Goal: Task Accomplishment & Management: Manage account settings

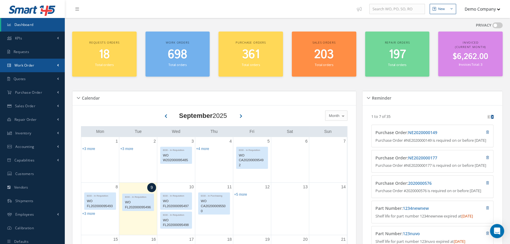
click at [48, 69] on link "Work Order" at bounding box center [32, 66] width 65 height 14
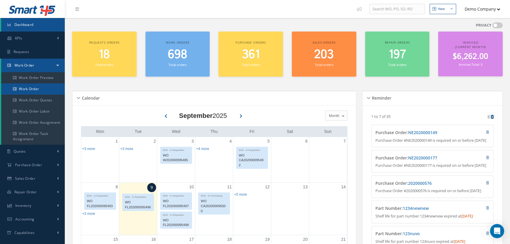
click at [46, 93] on link "Work Order" at bounding box center [33, 88] width 64 height 11
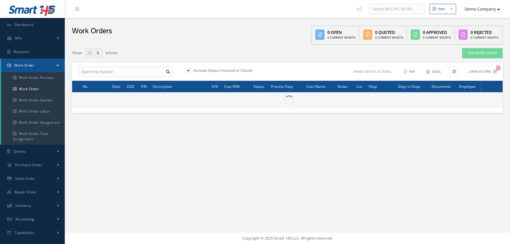
select select "25"
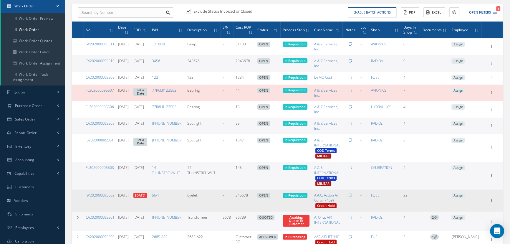
scroll to position [134, 0]
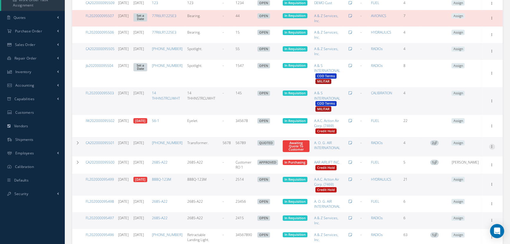
click at [494, 146] on icon at bounding box center [492, 146] width 6 height 5
click at [474, 160] on link "Edit" at bounding box center [464, 158] width 46 height 8
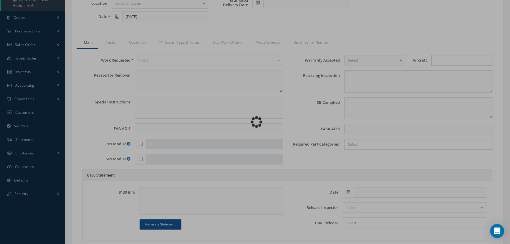
type input "[PHONE_NUMBER]"
type input "[DATE]"
type input "Transformer."
type input "56789"
type input "[DATE]"
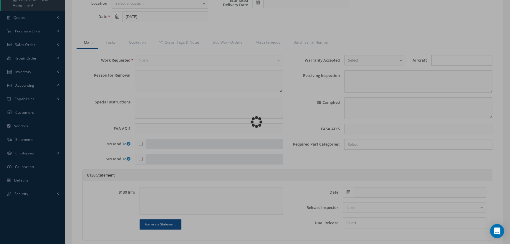
type input "5678"
type input "faa aads"
type textarea "NO VISUAL DAMAGE"
type textarea "50"
type input "EASA ADS"
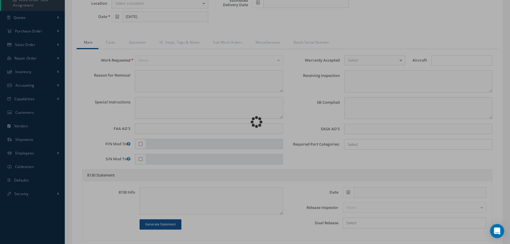
type textarea "test test"
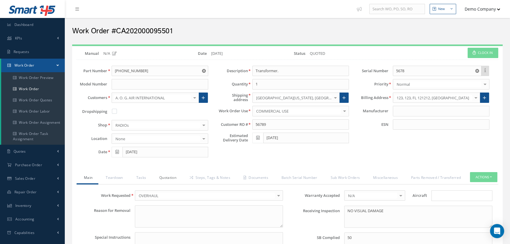
click at [173, 179] on link "Quotation" at bounding box center [167, 178] width 30 height 12
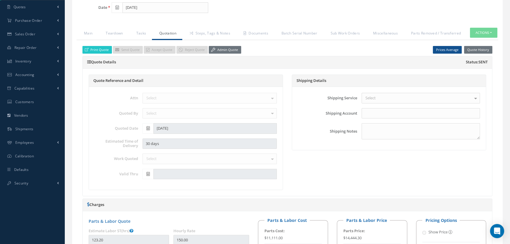
scroll to position [134, 0]
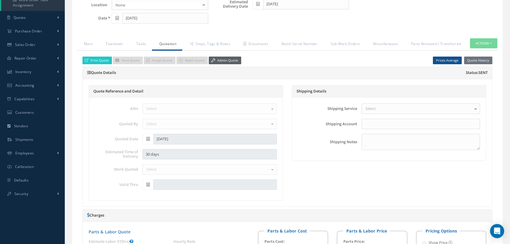
click at [219, 61] on link "Admin Quote" at bounding box center [225, 60] width 32 height 8
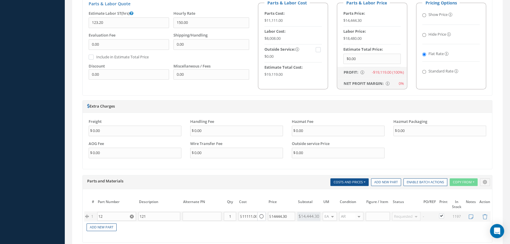
scroll to position [455, 0]
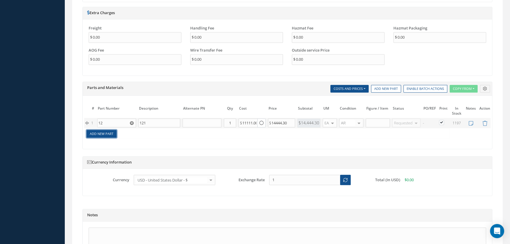
click at [103, 135] on link "Add New Part" at bounding box center [101, 134] width 30 height 8
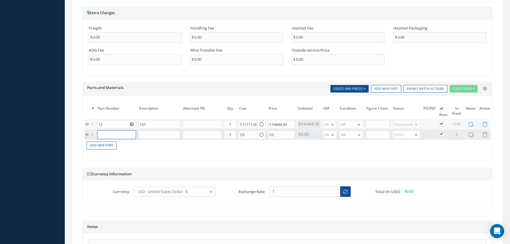
click at [121, 132] on input "text" at bounding box center [116, 134] width 39 height 9
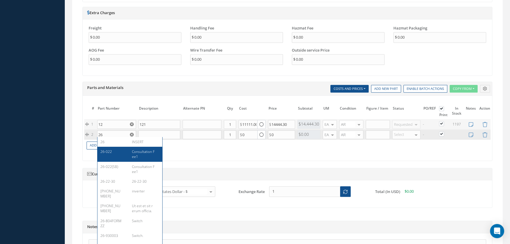
click at [127, 151] on div "Consultation Fee1" at bounding box center [143, 154] width 32 height 10
type input "26-022"
type input "Consultation Fee1"
type input "650.00"
type input "500.00"
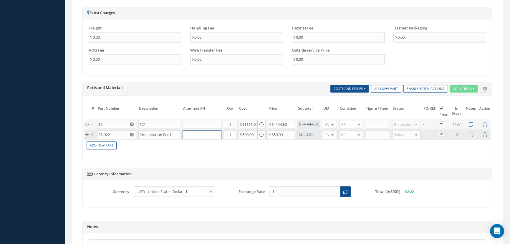
click at [191, 133] on input "text" at bounding box center [201, 134] width 39 height 9
click at [114, 132] on input "26-022" at bounding box center [116, 134] width 39 height 9
drag, startPoint x: 114, startPoint y: 132, endPoint x: 86, endPoint y: 131, distance: 27.4
click at [86, 131] on tr "2 26-022 Consultation Fee1 Part Number Description Qty in Stock Master Cost Mas…" at bounding box center [287, 134] width 407 height 10
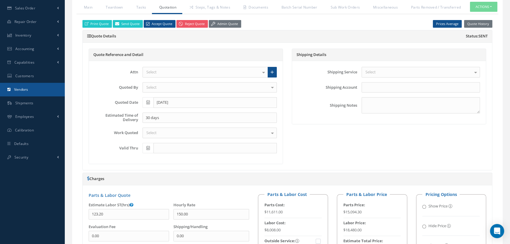
scroll to position [160, 0]
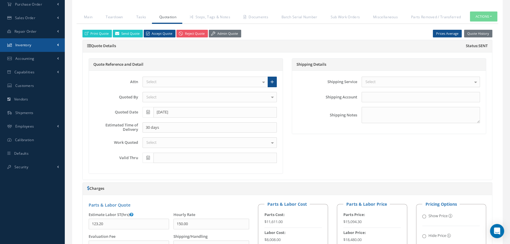
click at [56, 44] on link "Inventory" at bounding box center [32, 45] width 65 height 14
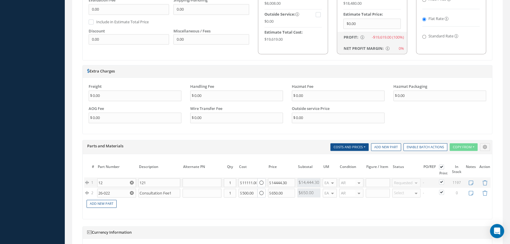
scroll to position [462, 0]
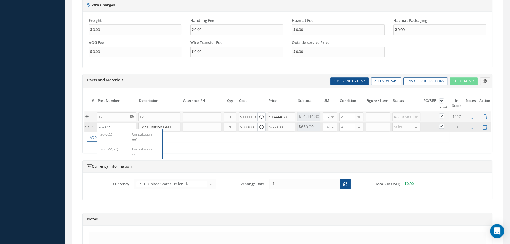
drag, startPoint x: 114, startPoint y: 125, endPoint x: 86, endPoint y: 127, distance: 27.4
click at [86, 127] on tr "2 26-022 26-022 Consultation Fee1 26-022(SB) Consultation Fee1 Consultation Fee…" at bounding box center [287, 127] width 407 height 10
drag, startPoint x: 115, startPoint y: 127, endPoint x: 91, endPoint y: 125, distance: 24.2
click at [91, 126] on tr "2 26-022 26-022 Consultation Fee1 26-022(SB) Consultation Fee1 Consultation Fee…" at bounding box center [287, 127] width 407 height 10
click at [484, 125] on icon at bounding box center [484, 126] width 5 height 5
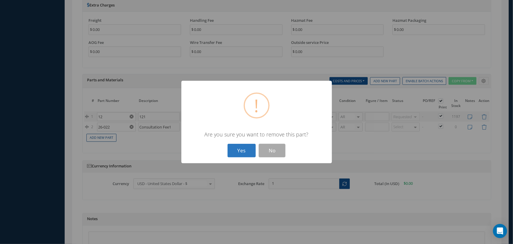
drag, startPoint x: 245, startPoint y: 149, endPoint x: 249, endPoint y: 143, distance: 6.9
click at [245, 150] on button "Yes" at bounding box center [242, 151] width 28 height 14
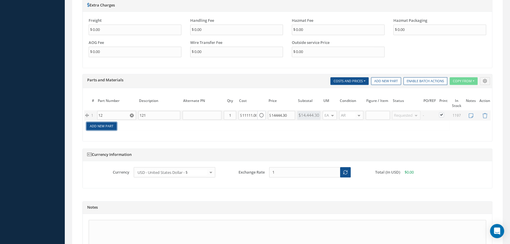
click at [108, 125] on link "Add New Part" at bounding box center [101, 126] width 30 height 8
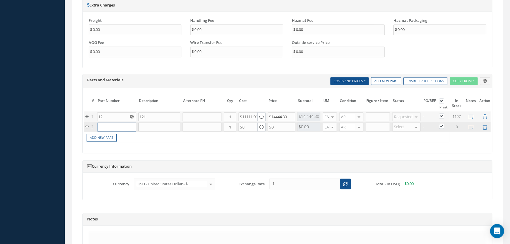
click at [109, 122] on input "text" at bounding box center [116, 126] width 39 height 9
paste input "26-022"
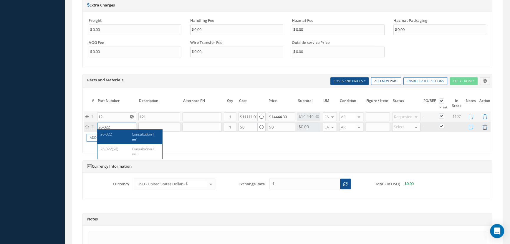
type input "26-022"
click at [117, 138] on div "26-022" at bounding box center [113, 137] width 27 height 10
type input "Consultation Fee1"
type input "650.00"
type input "500.00"
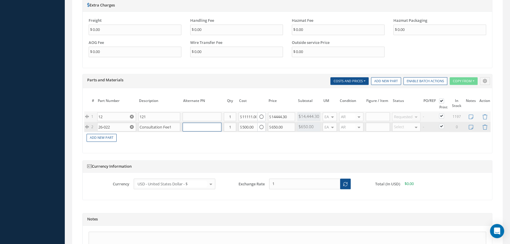
click at [200, 126] on input "text" at bounding box center [201, 126] width 39 height 9
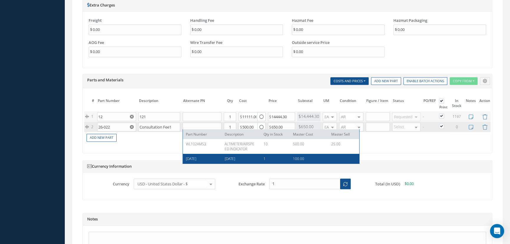
click at [205, 156] on div "[DATE]" at bounding box center [203, 158] width 34 height 5
type input "[DATE]"
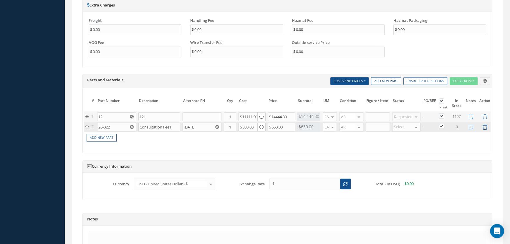
click at [485, 125] on icon at bounding box center [484, 126] width 5 height 5
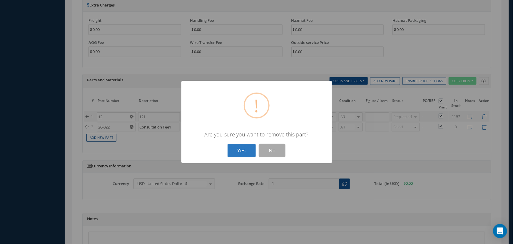
click at [242, 149] on button "Yes" at bounding box center [242, 151] width 28 height 14
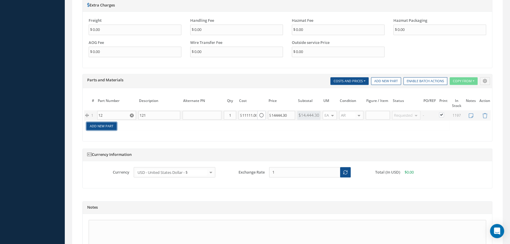
click at [108, 126] on link "Add New Part" at bounding box center [101, 126] width 30 height 8
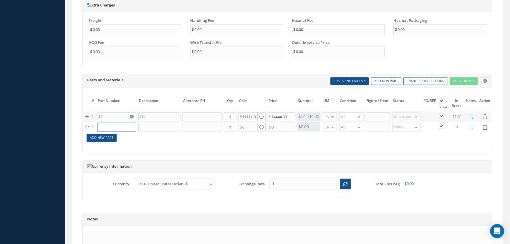
click at [123, 125] on input "text" at bounding box center [116, 126] width 39 height 9
paste input "26-022"
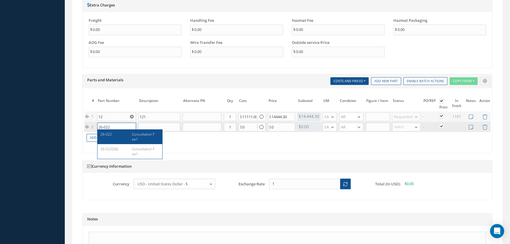
type input "26-022"
click at [120, 134] on div "26-022" at bounding box center [113, 137] width 27 height 10
type input "Consultation Fee1"
type input "0.00"
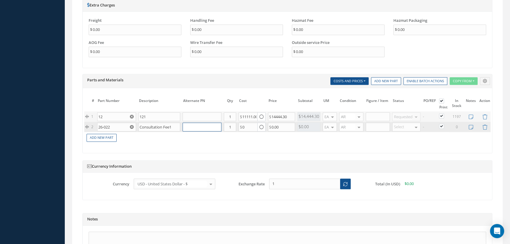
click at [199, 124] on input "text" at bounding box center [201, 126] width 39 height 9
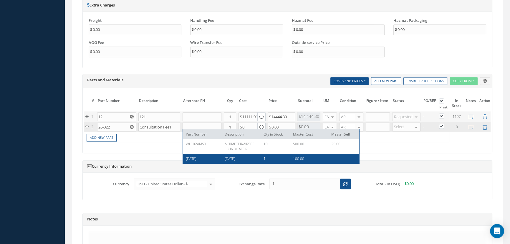
click at [209, 160] on div "[DATE]" at bounding box center [203, 158] width 34 height 5
type input "[DATE]"
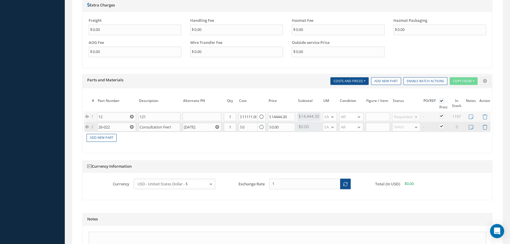
click at [260, 127] on icon "button" at bounding box center [261, 127] width 4 height 5
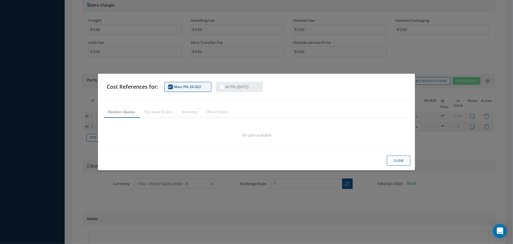
click at [238, 86] on span "Alt PN: [DATE]" at bounding box center [237, 86] width 23 height 5
click at [226, 87] on input "Alt PN: [DATE]" at bounding box center [226, 87] width 0 height 0
click at [214, 112] on link "Work Orders" at bounding box center [218, 111] width 31 height 11
click at [187, 112] on link "Inventory" at bounding box center [190, 111] width 25 height 11
click at [153, 111] on link "Purchase Orders" at bounding box center [159, 111] width 38 height 11
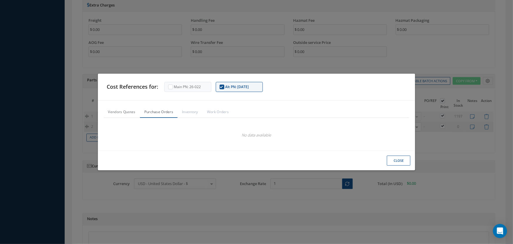
click at [115, 114] on link "Vendors Quotes" at bounding box center [122, 111] width 36 height 11
click at [395, 162] on button "Close" at bounding box center [399, 160] width 24 height 10
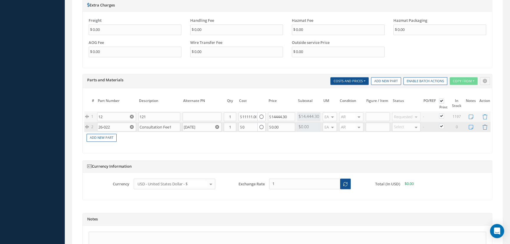
click at [262, 125] on icon "button" at bounding box center [261, 127] width 4 height 5
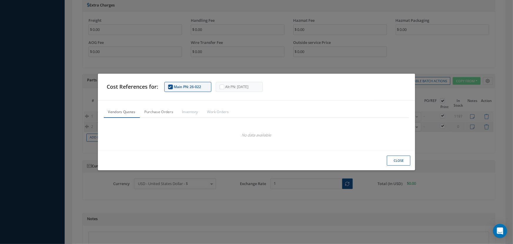
click at [156, 112] on link "Purchase Orders" at bounding box center [159, 111] width 38 height 11
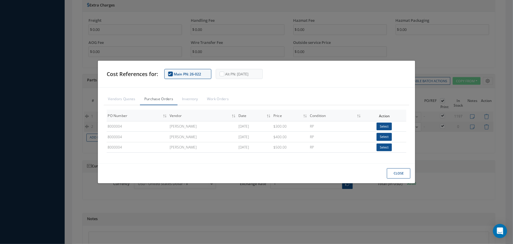
click at [199, 114] on th "Vendor" at bounding box center [203, 116] width 69 height 9
drag, startPoint x: 191, startPoint y: 98, endPoint x: 208, endPoint y: 99, distance: 16.5
click at [192, 99] on link "Inventory" at bounding box center [190, 98] width 25 height 11
click at [217, 100] on link "Work Orders" at bounding box center [218, 98] width 31 height 11
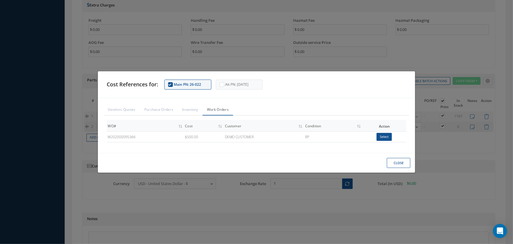
click at [406, 164] on button "Close" at bounding box center [399, 163] width 24 height 10
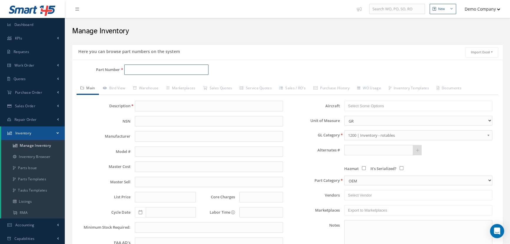
click at [161, 66] on input "Part Number" at bounding box center [166, 69] width 84 height 11
paste input "26-022"
type input "26-022"
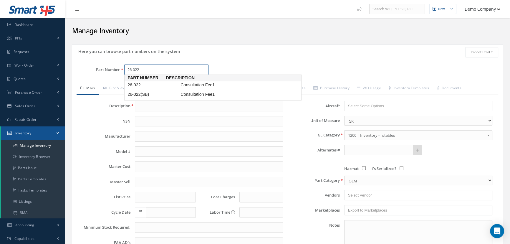
click at [169, 87] on span "26-022" at bounding box center [152, 85] width 53 height 6
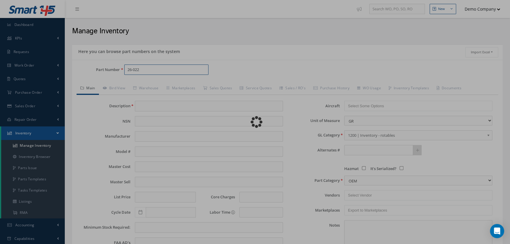
type input "Consultation Fee1"
type input "500.00"
type input "0.00"
select select "1"
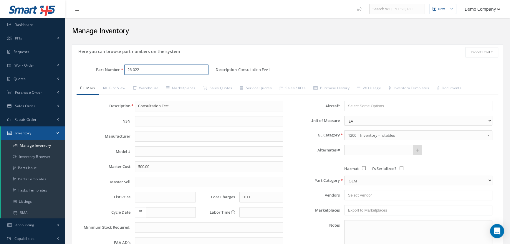
type input "26-022"
click at [355, 147] on input "text" at bounding box center [378, 150] width 69 height 11
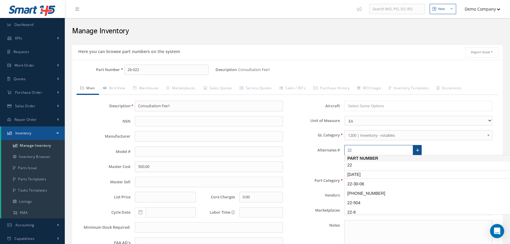
click at [366, 174] on span "[DATE]" at bounding box center [372, 174] width 53 height 6
type input "[DATE]"
click at [417, 150] on icon at bounding box center [417, 150] width 3 height 4
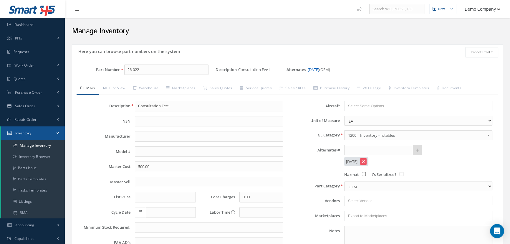
click at [318, 69] on link "[DATE]" at bounding box center [312, 69] width 11 height 5
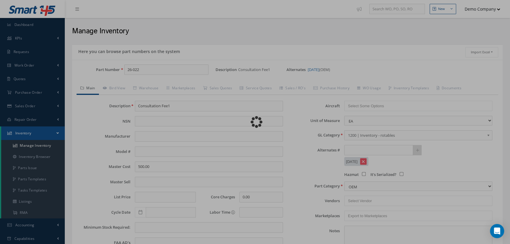
type input "[DATE]"
select select "1"
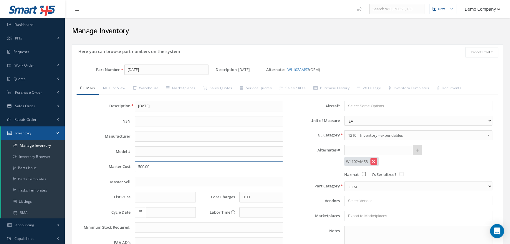
click at [145, 169] on input "500.00" at bounding box center [209, 166] width 148 height 11
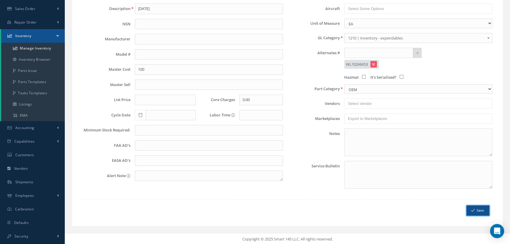
click at [477, 207] on button "Save" at bounding box center [477, 210] width 23 height 10
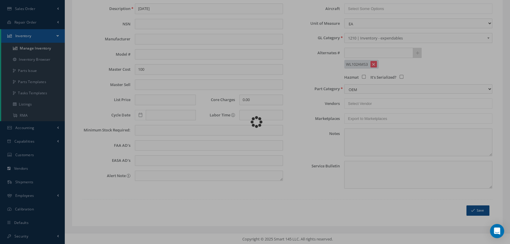
type input "100.00"
select select "1"
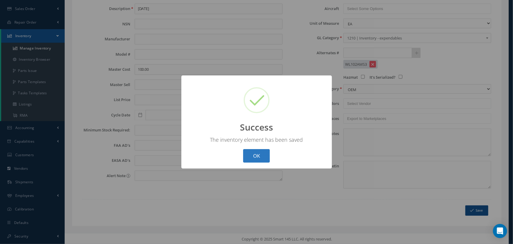
click at [257, 153] on button "OK" at bounding box center [256, 156] width 27 height 14
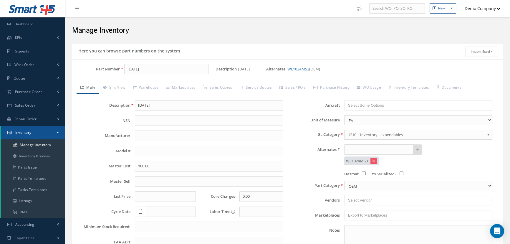
scroll to position [0, 0]
drag, startPoint x: 417, startPoint y: 150, endPoint x: 405, endPoint y: 149, distance: 12.4
click at [417, 150] on div at bounding box center [416, 150] width 9 height 11
click at [388, 148] on input "text" at bounding box center [378, 150] width 69 height 11
paste input "26-022"
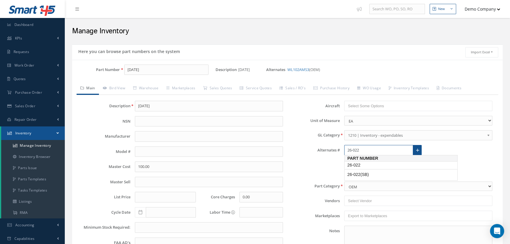
click at [395, 164] on span "26-022" at bounding box center [372, 165] width 53 height 6
type input "26-022"
click at [418, 150] on icon at bounding box center [417, 150] width 3 height 4
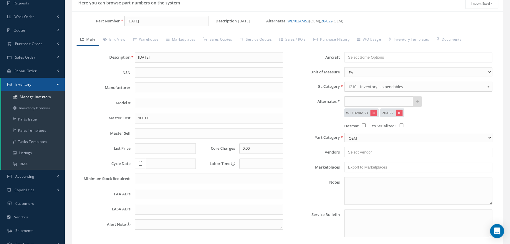
scroll to position [97, 0]
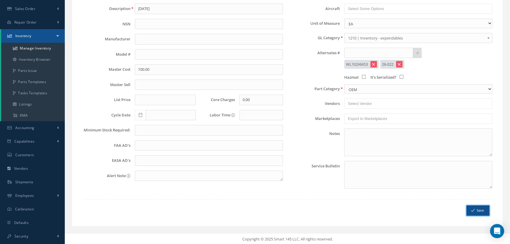
click at [470, 208] on button "Save" at bounding box center [477, 210] width 23 height 10
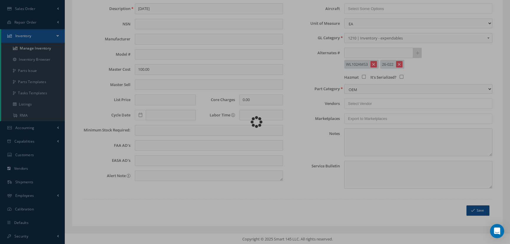
select select "1"
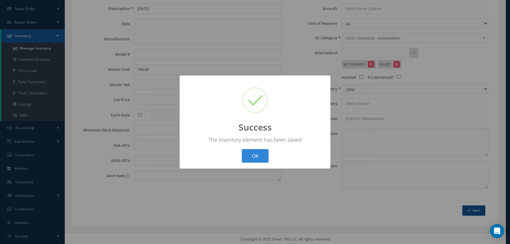
scroll to position [0, 0]
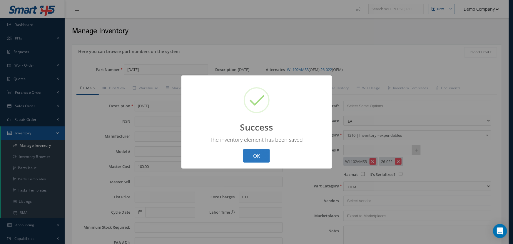
click at [265, 149] on button "OK" at bounding box center [256, 156] width 27 height 14
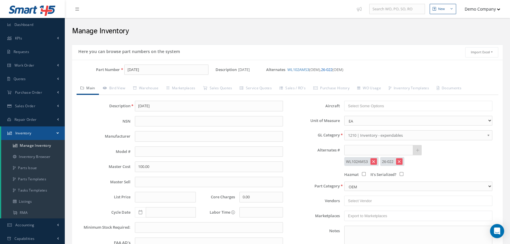
click at [332, 70] on link "26-022" at bounding box center [326, 69] width 11 height 5
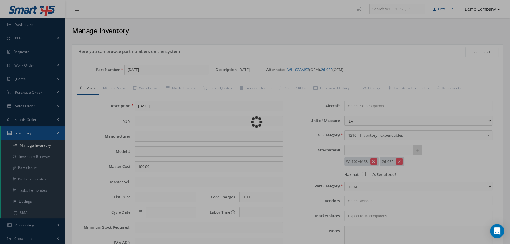
type input "26-022"
type input "Consultation Fee1"
type input "500.00"
select select "1"
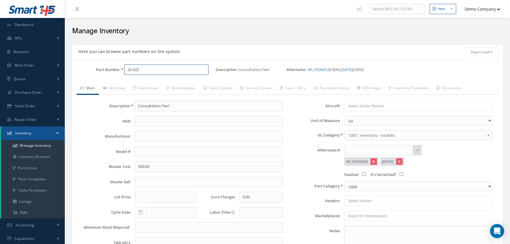
drag, startPoint x: 146, startPoint y: 69, endPoint x: 118, endPoint y: 71, distance: 27.7
click at [118, 71] on div "Part Number 26-022" at bounding box center [143, 69] width 143 height 11
drag, startPoint x: 154, startPoint y: 167, endPoint x: 132, endPoint y: 169, distance: 21.6
click at [132, 169] on div "500.00" at bounding box center [208, 166] width 157 height 11
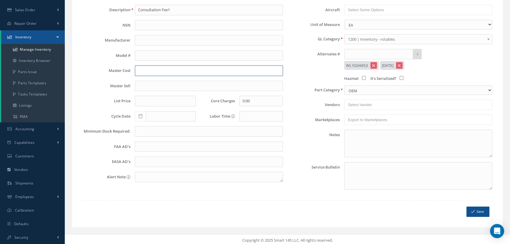
scroll to position [97, 0]
click at [478, 213] on button "Save" at bounding box center [477, 210] width 23 height 10
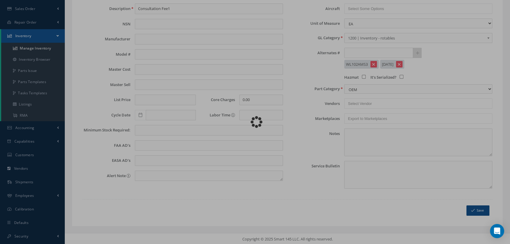
select select "1"
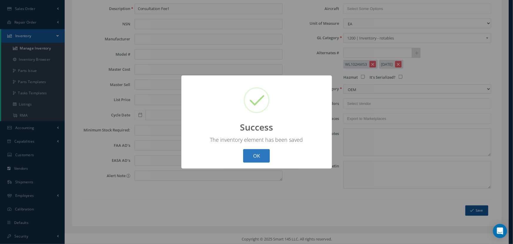
click at [254, 156] on button "OK" at bounding box center [256, 156] width 27 height 14
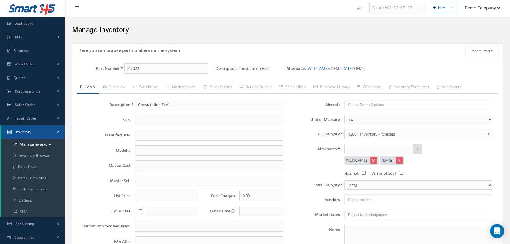
scroll to position [0, 0]
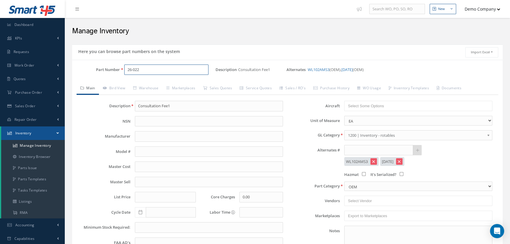
drag, startPoint x: 144, startPoint y: 69, endPoint x: 114, endPoint y: 70, distance: 29.5
click at [115, 72] on div "Part Number 26-022" at bounding box center [143, 69] width 143 height 11
